Goal: Task Accomplishment & Management: Manage account settings

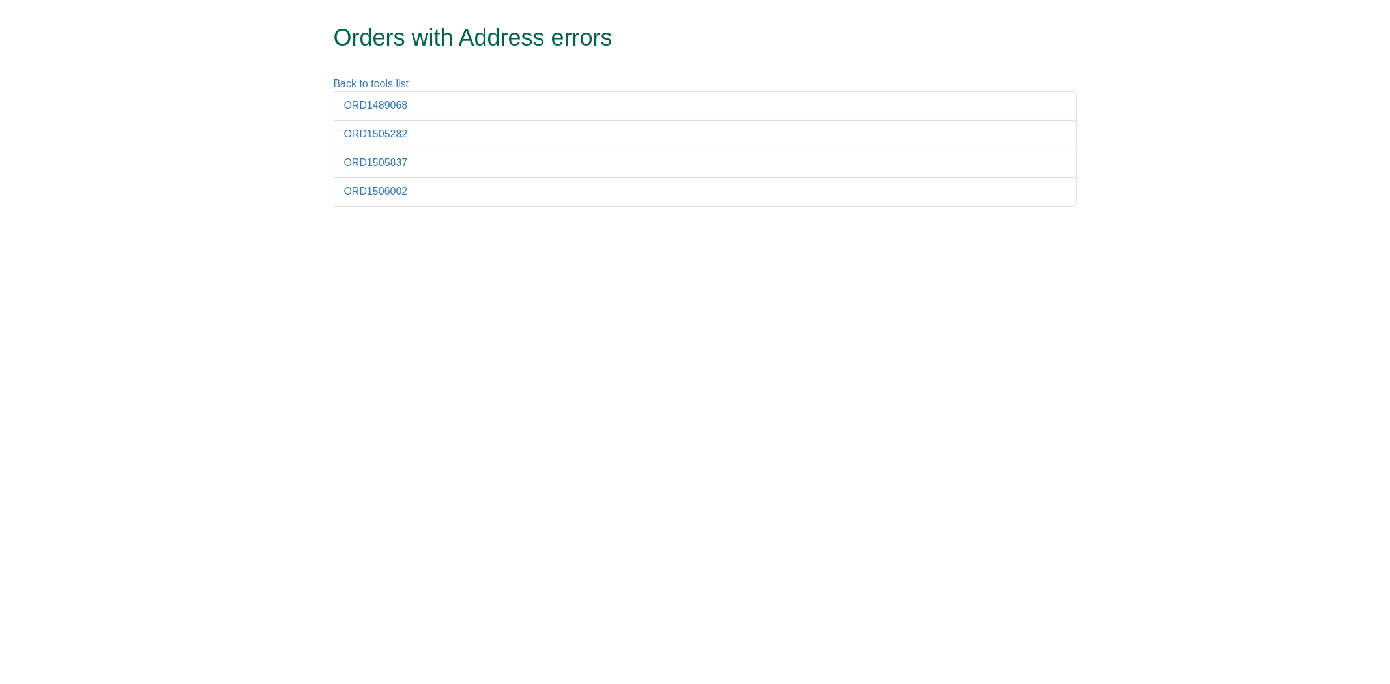
click at [393, 113] on li "ORD1489068" at bounding box center [705, 105] width 743 height 29
click at [390, 111] on link "ORD1489068" at bounding box center [376, 105] width 64 height 11
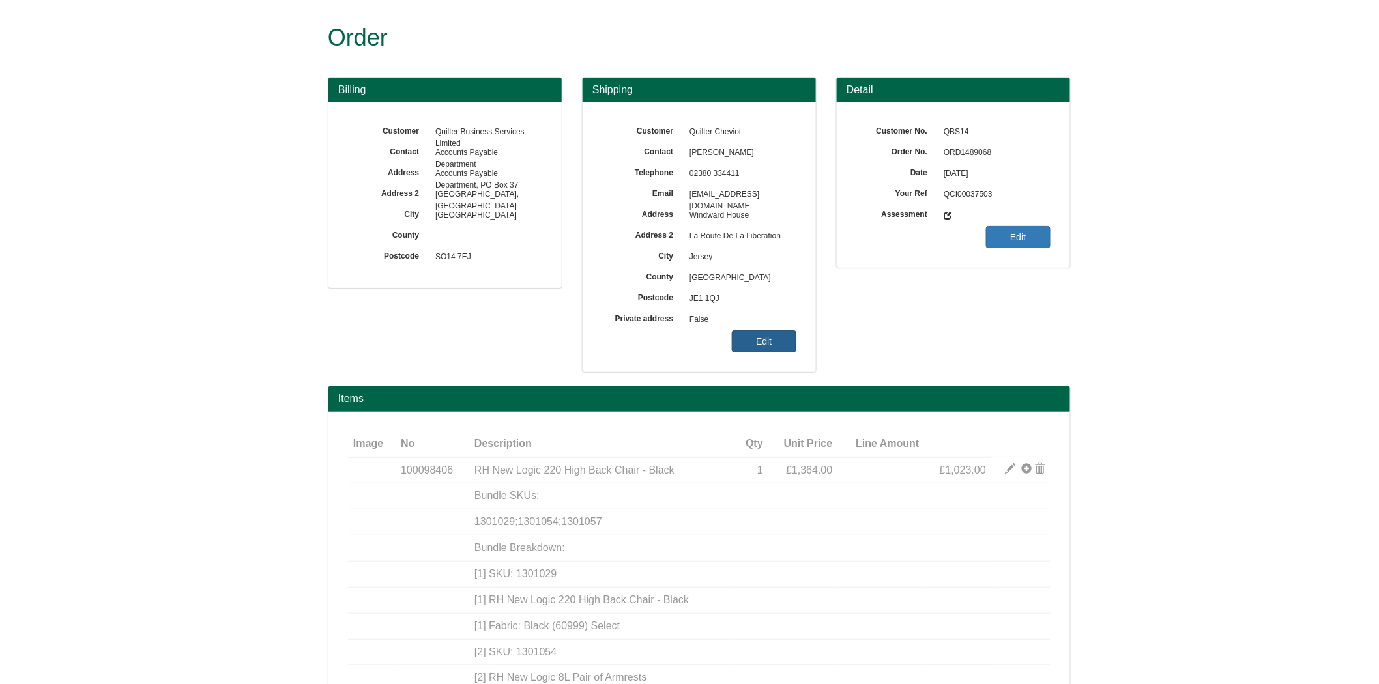
click at [771, 347] on link "Edit" at bounding box center [764, 341] width 65 height 22
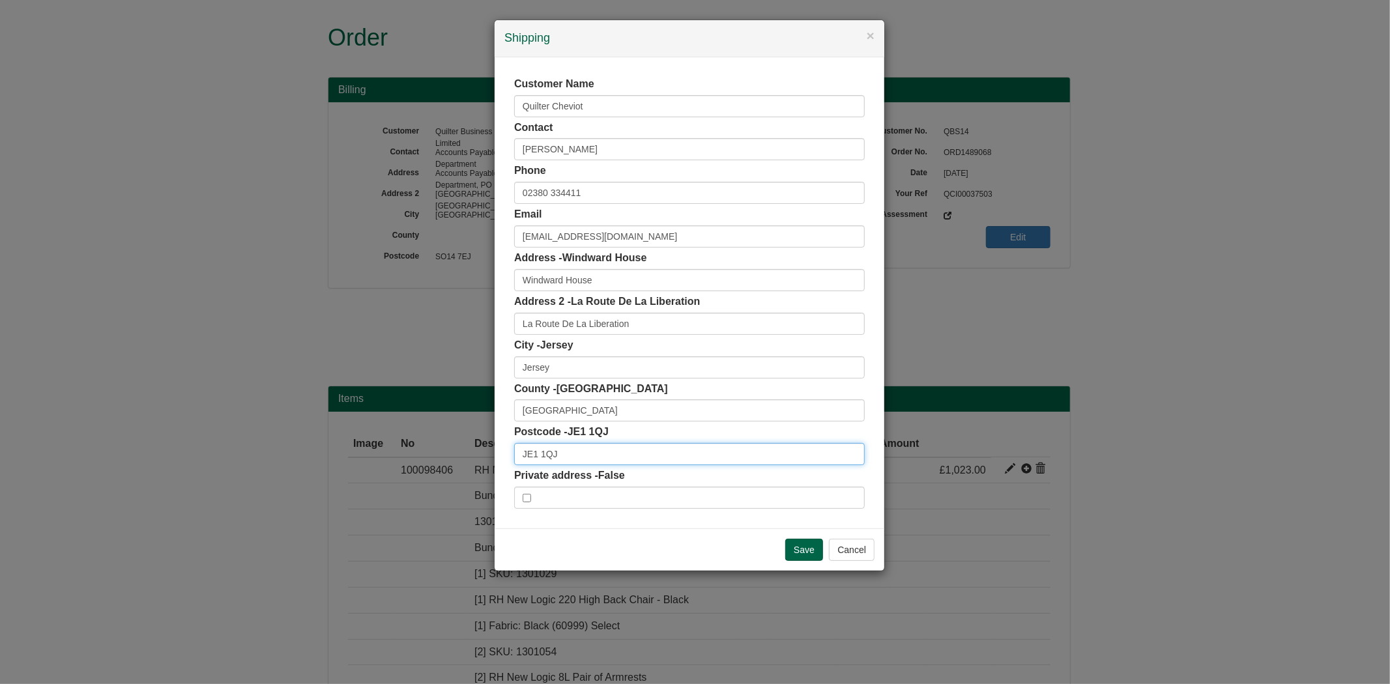
click at [570, 446] on input "JE1 1QJ" at bounding box center [689, 454] width 351 height 22
type input "JE1 1QJ"
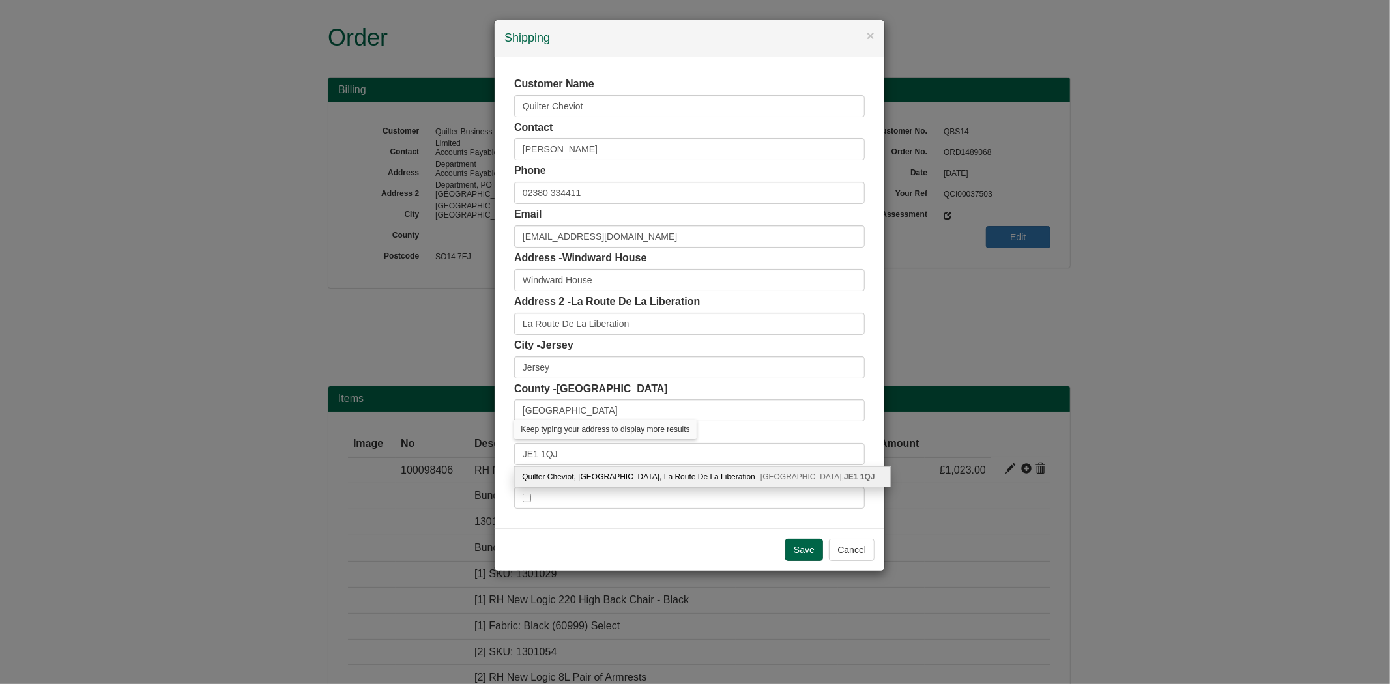
click at [612, 469] on div "Quilter Cheviot, [GEOGRAPHIC_DATA], [GEOGRAPHIC_DATA] 1QJ" at bounding box center [702, 477] width 375 height 20
type input "Quilter Cheviot"
type input "[GEOGRAPHIC_DATA], La Route De La Liberation"
type input "JE1 1QJ"
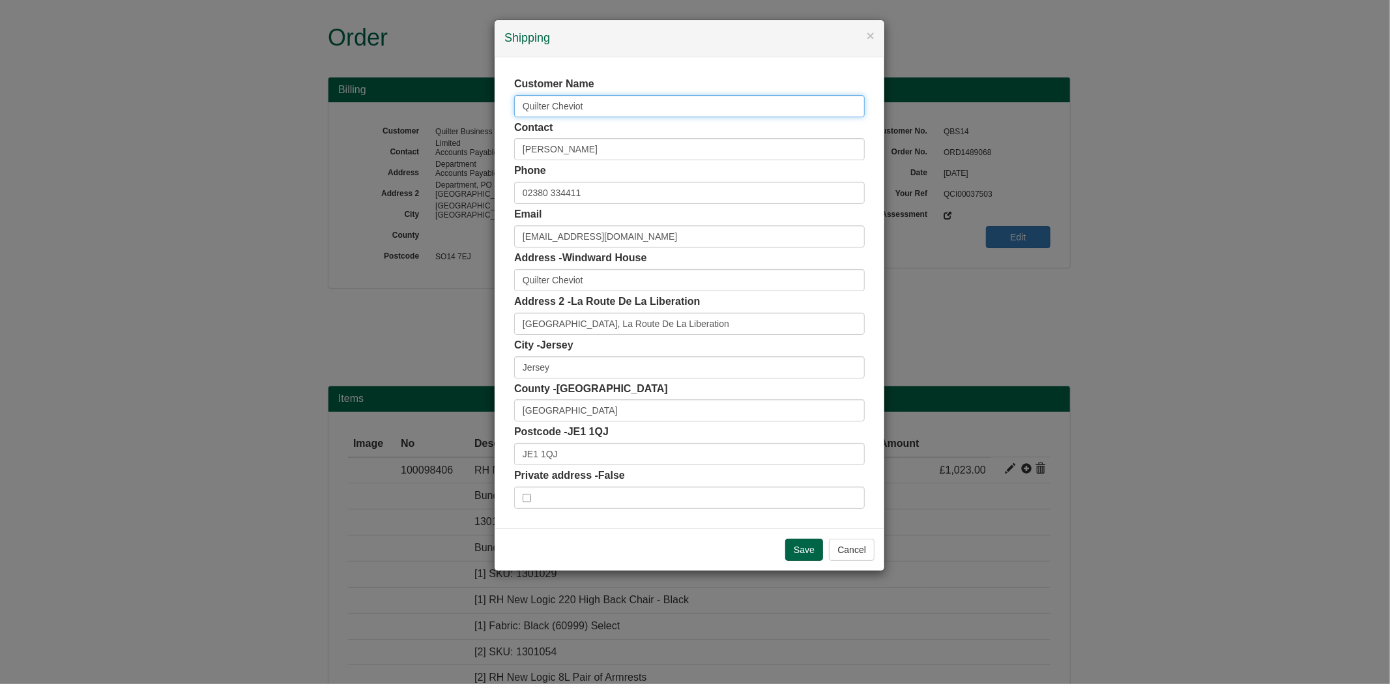
drag, startPoint x: 599, startPoint y: 108, endPoint x: 369, endPoint y: 135, distance: 232.3
click at [369, 138] on div "× Shipping Customer Name Quilter Cheviot Contact Mike Bull Phone 02380 334411 E…" at bounding box center [695, 342] width 1390 height 684
click at [802, 550] on input "Save" at bounding box center [804, 550] width 38 height 22
